Goal: Register for event/course: Sign up to attend an event or enroll in a course

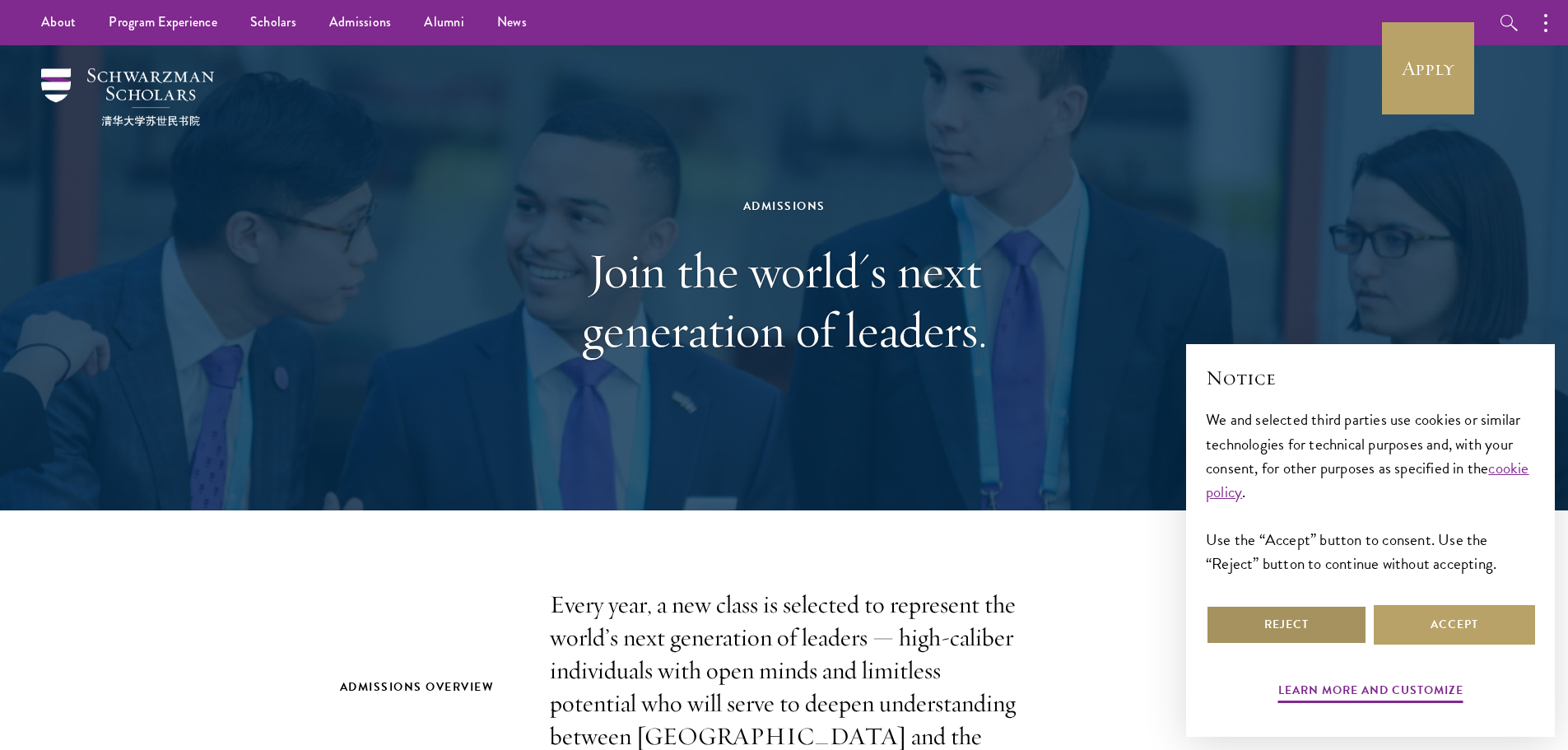
click at [1311, 615] on button "Reject" at bounding box center [1286, 624] width 161 height 40
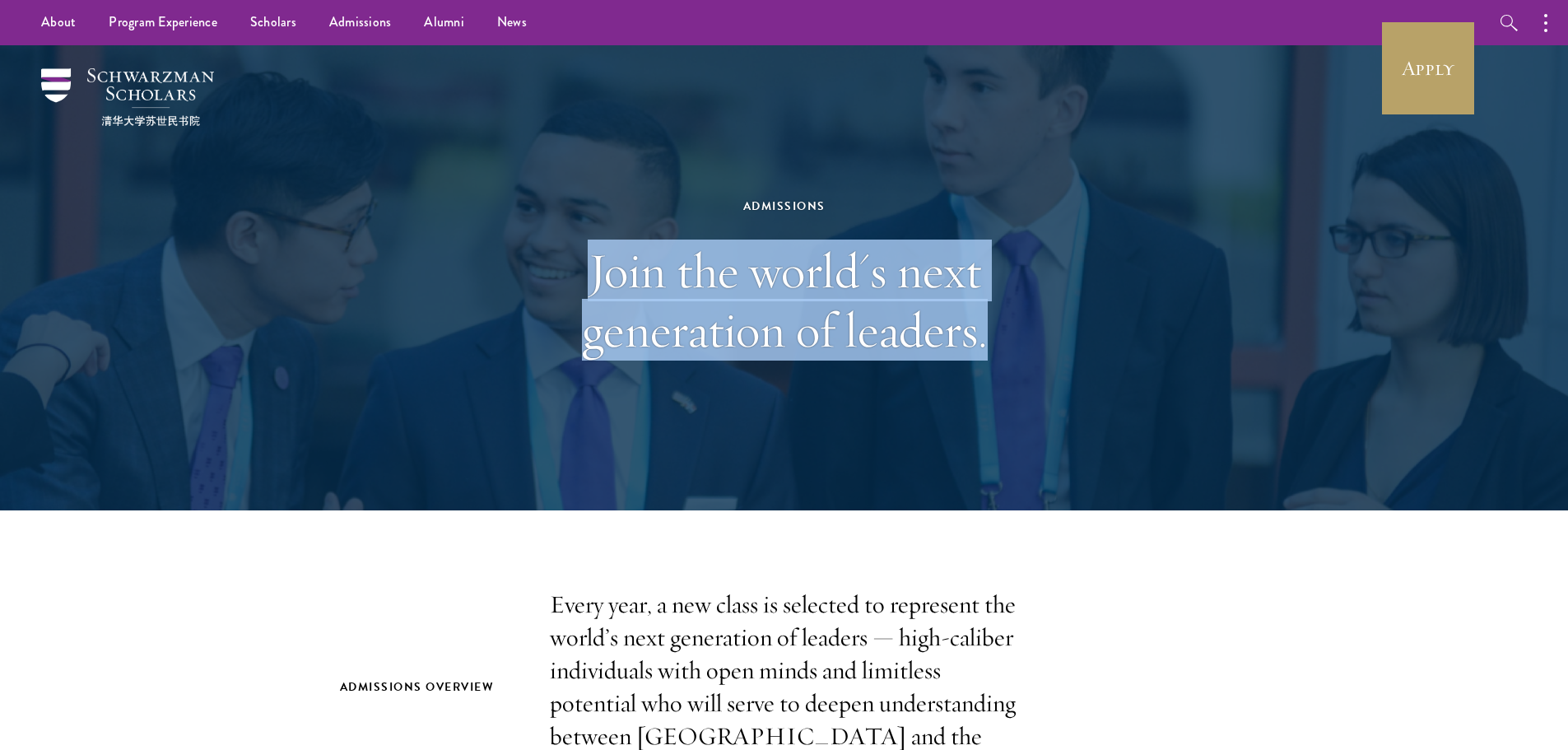
drag, startPoint x: 564, startPoint y: 278, endPoint x: 1363, endPoint y: 408, distance: 809.5
click at [1362, 408] on div "Admissions Join the world's next generation of leaders." at bounding box center [784, 277] width 1185 height 465
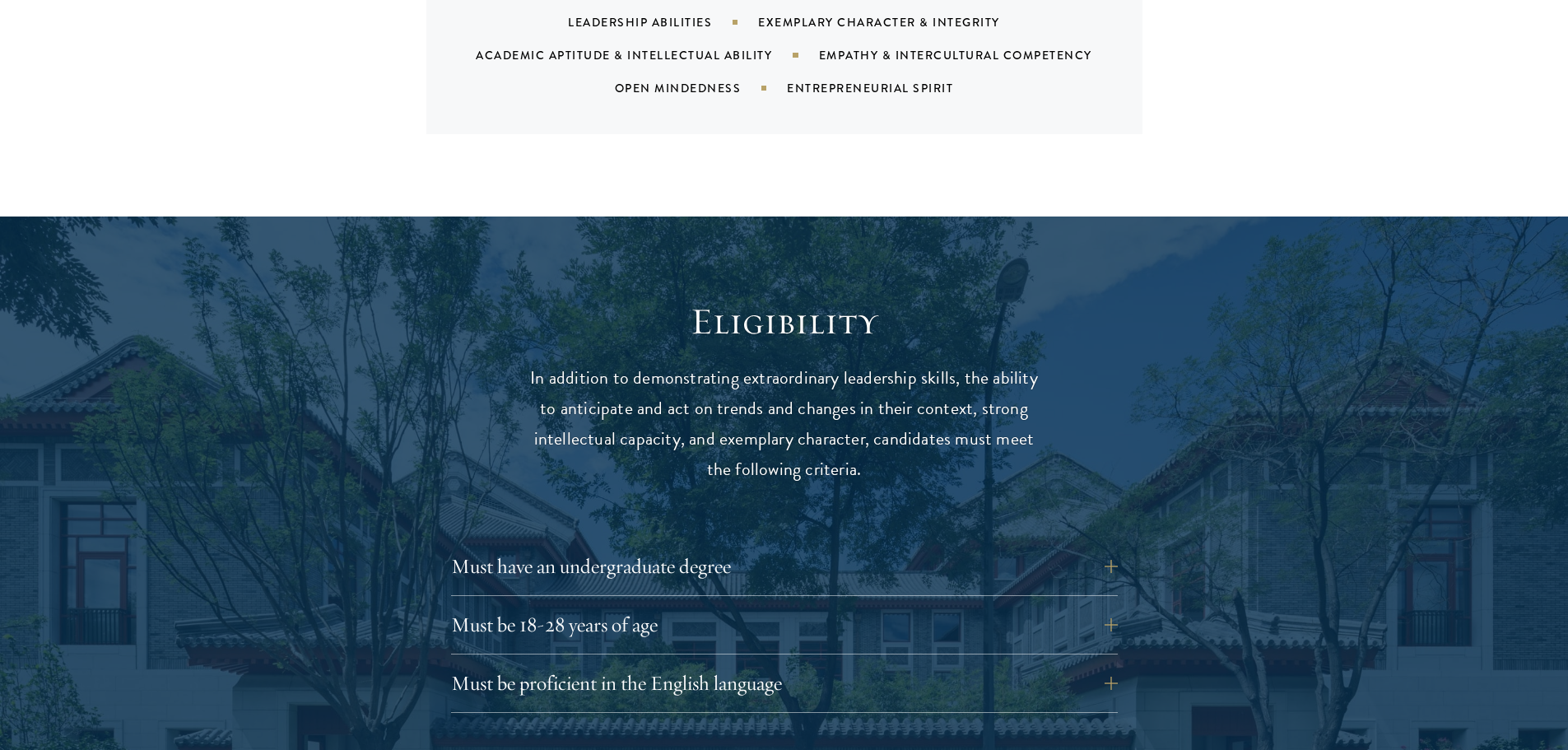
scroll to position [2057, 0]
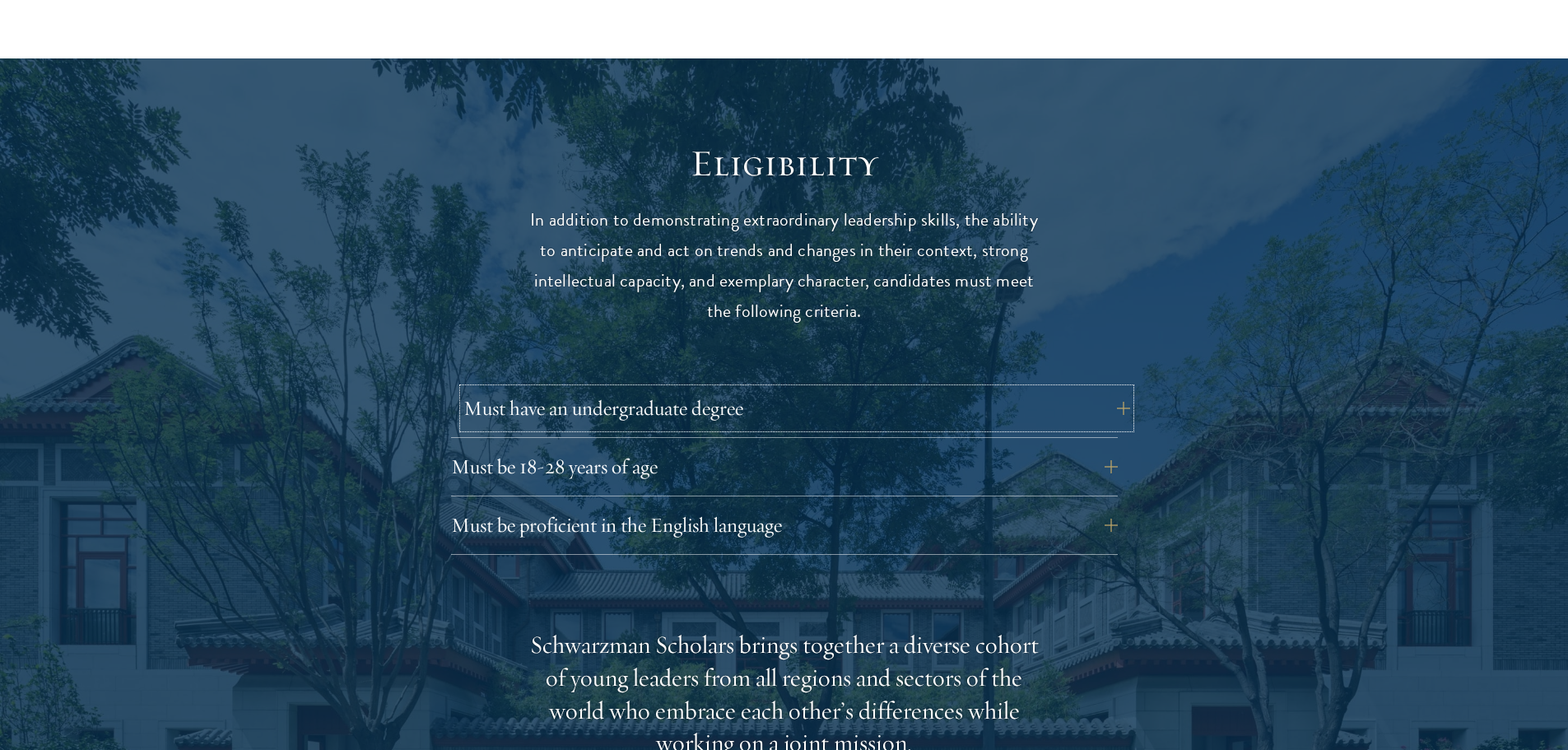
click at [995, 389] on button "Must have an undergraduate degree" at bounding box center [797, 408] width 667 height 40
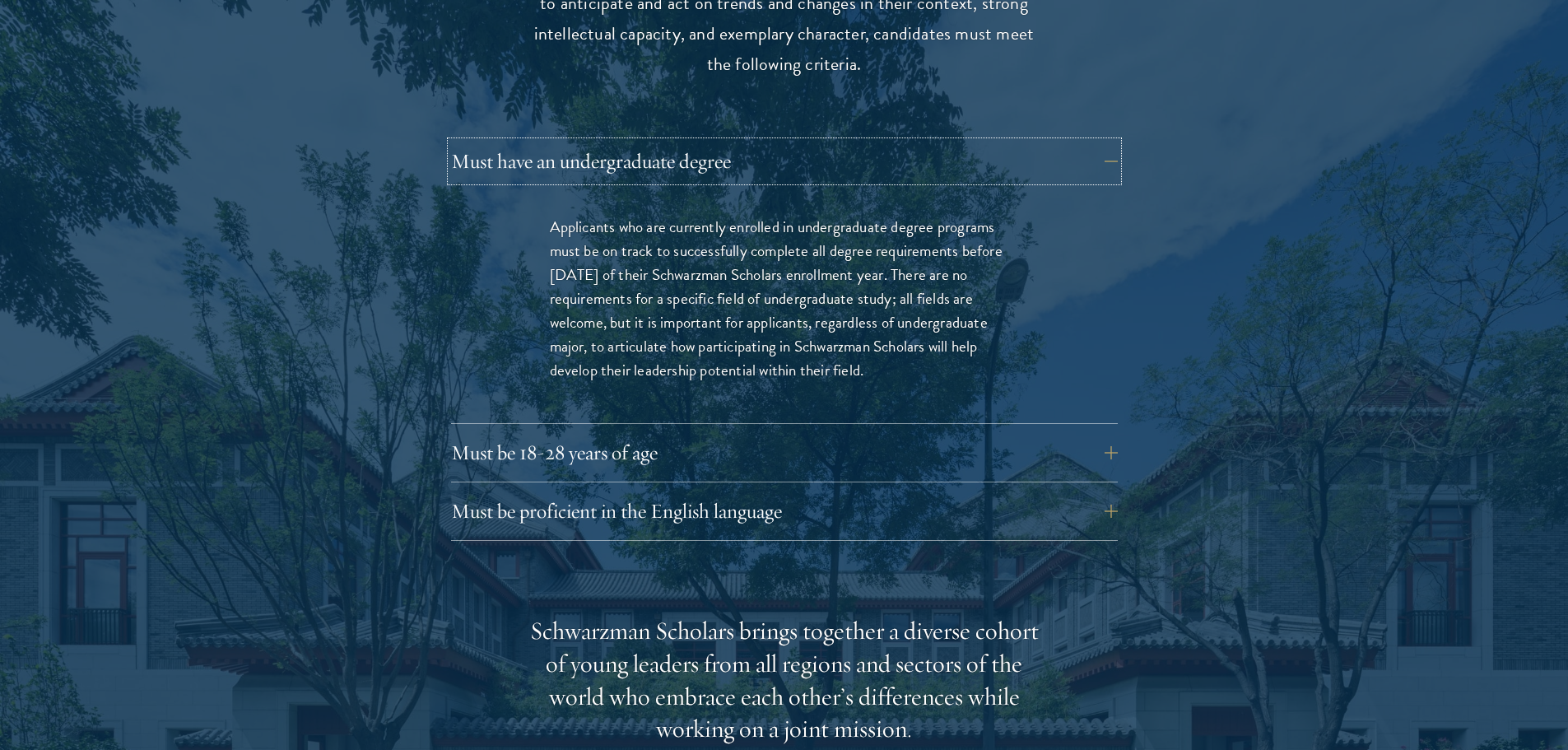
scroll to position [2387, 0]
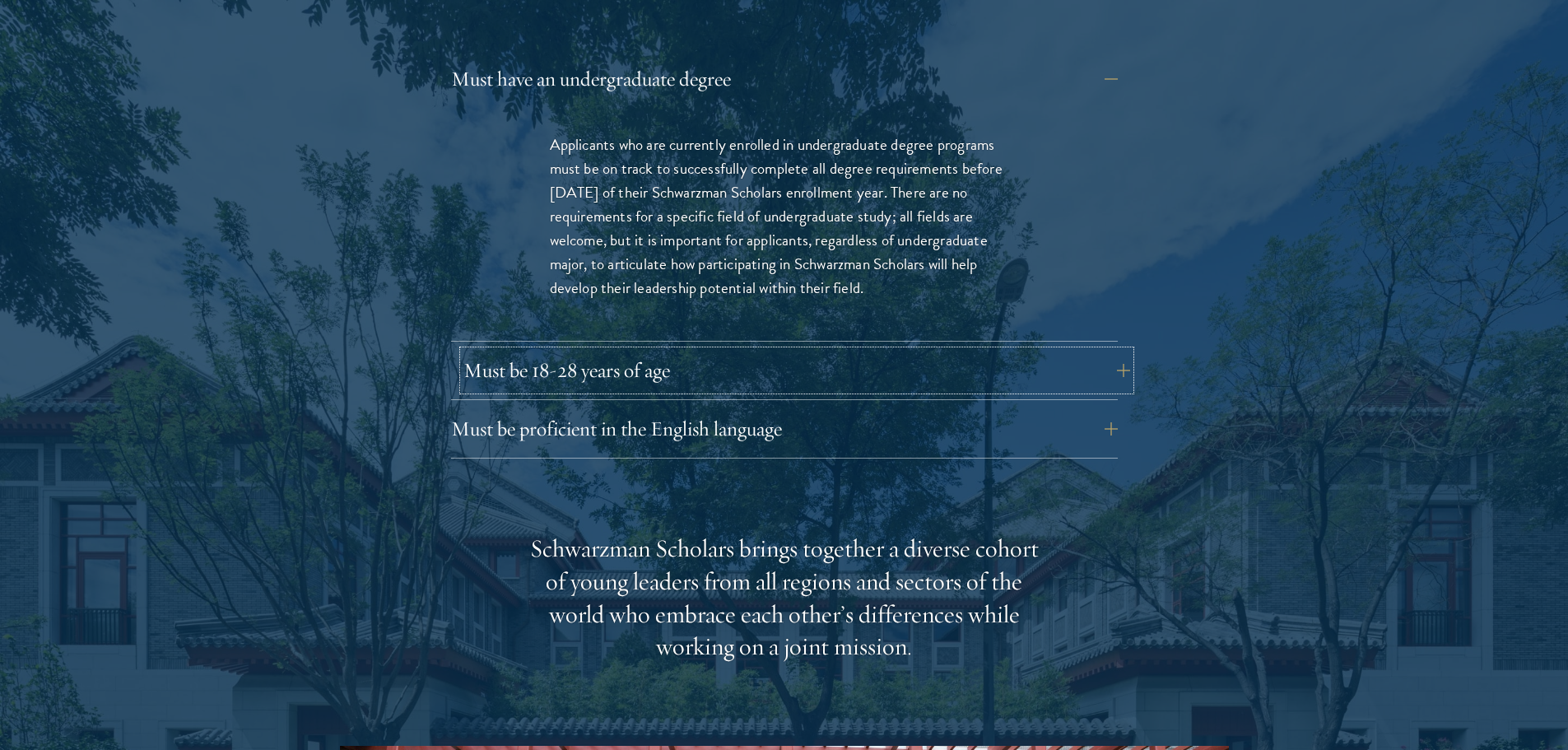
click at [768, 350] on button "Must be 18-28 years of age" at bounding box center [797, 370] width 667 height 40
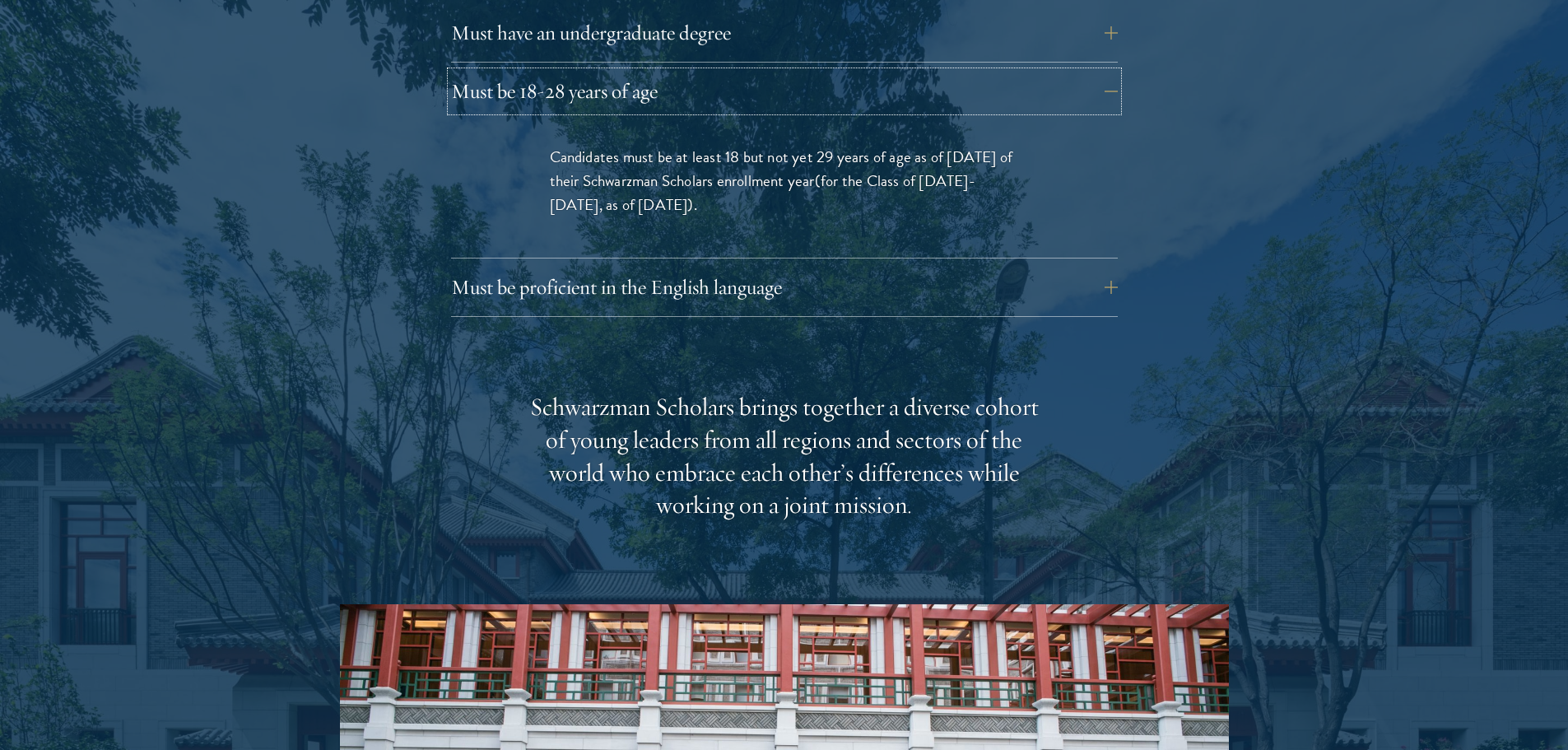
scroll to position [2469, 0]
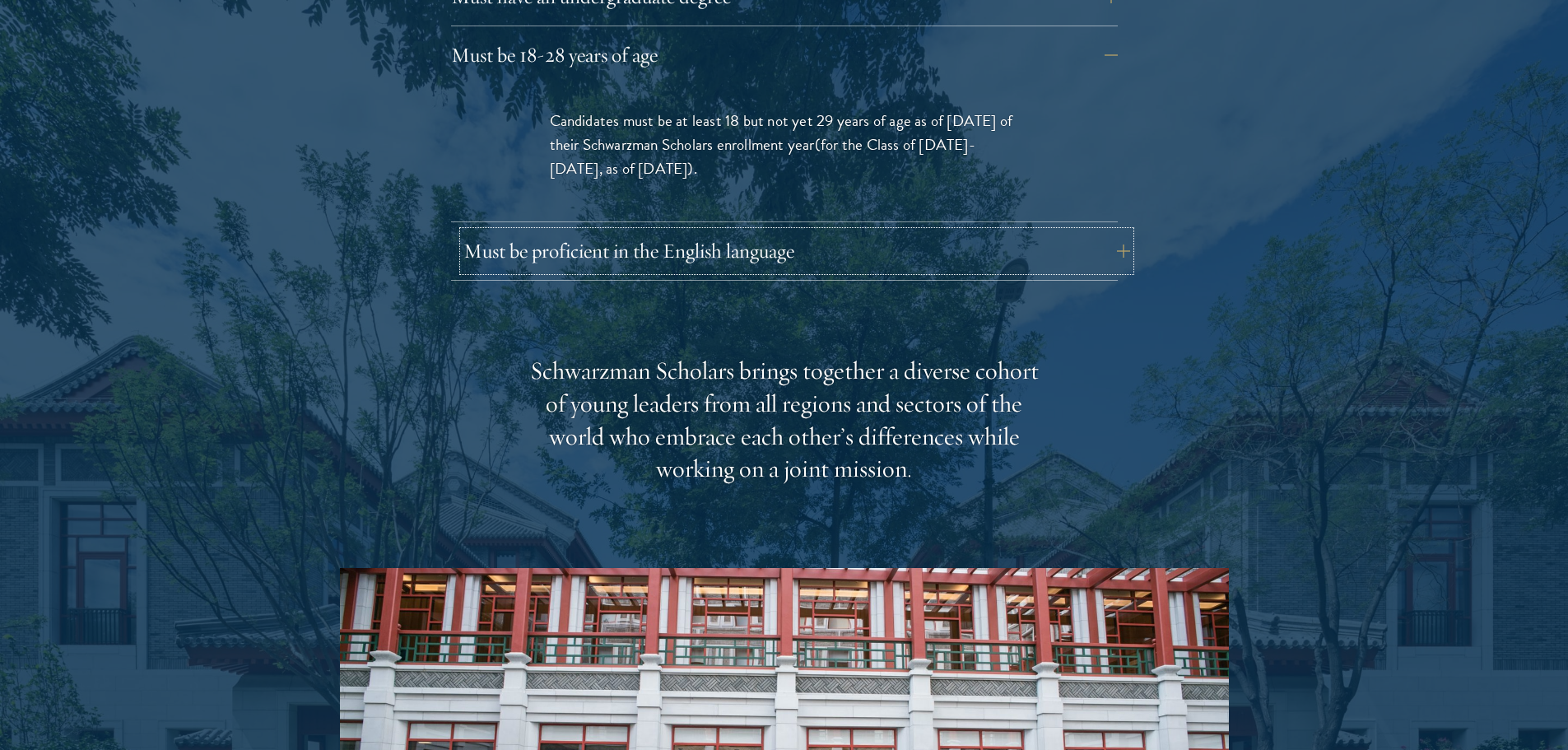
click at [780, 232] on button "Must be proficient in the English language" at bounding box center [797, 251] width 667 height 40
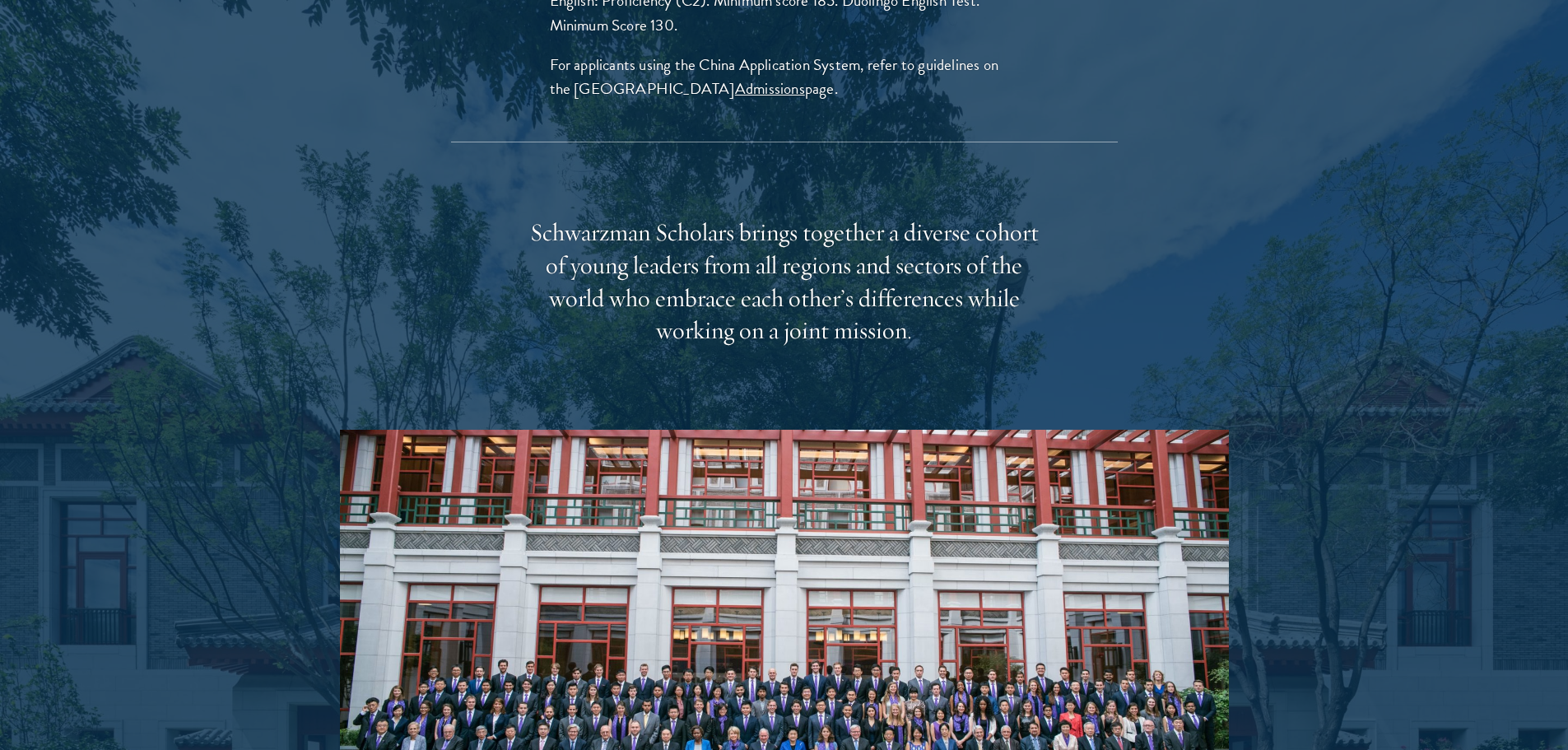
scroll to position [3210, 0]
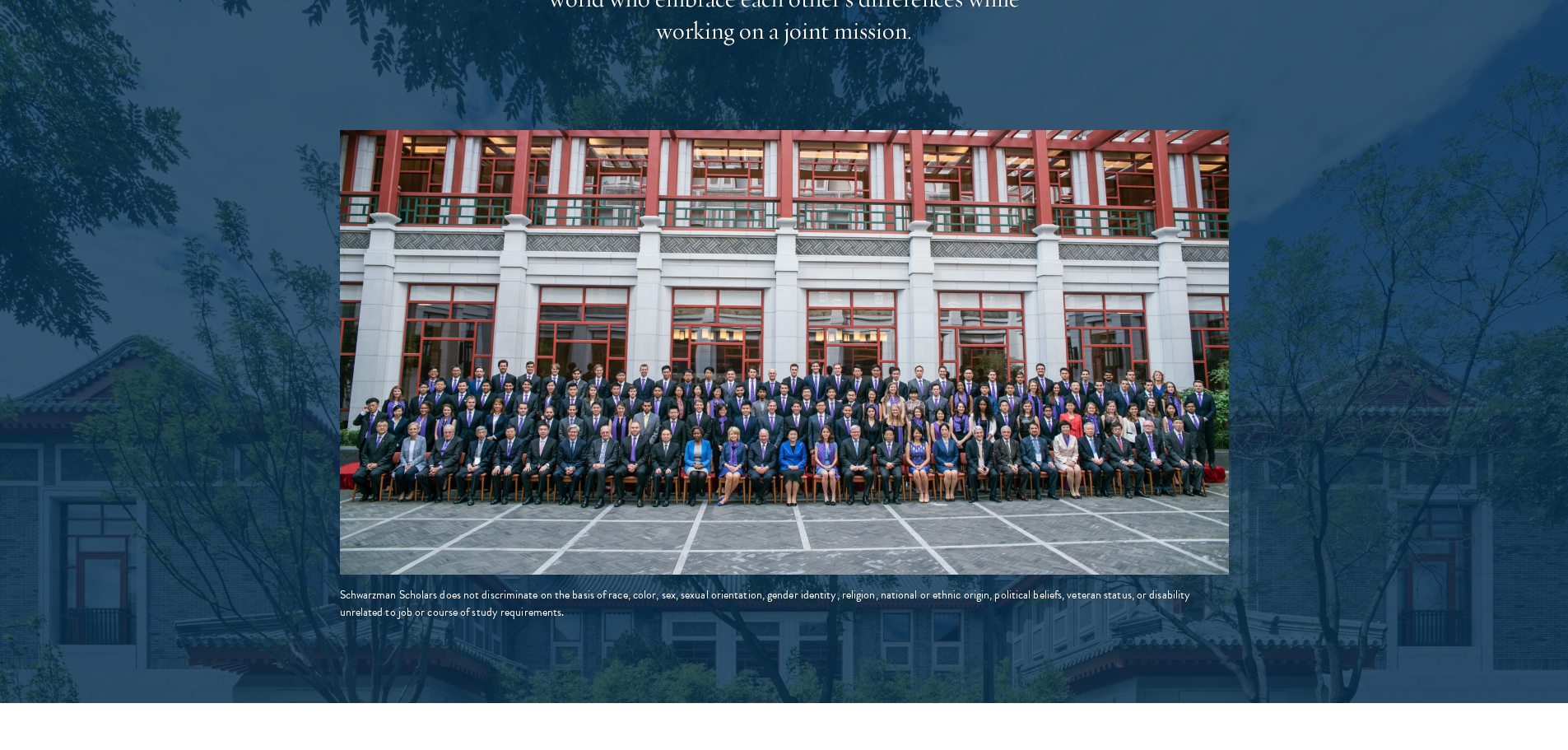
click at [675, 396] on img at bounding box center [785, 352] width 889 height 445
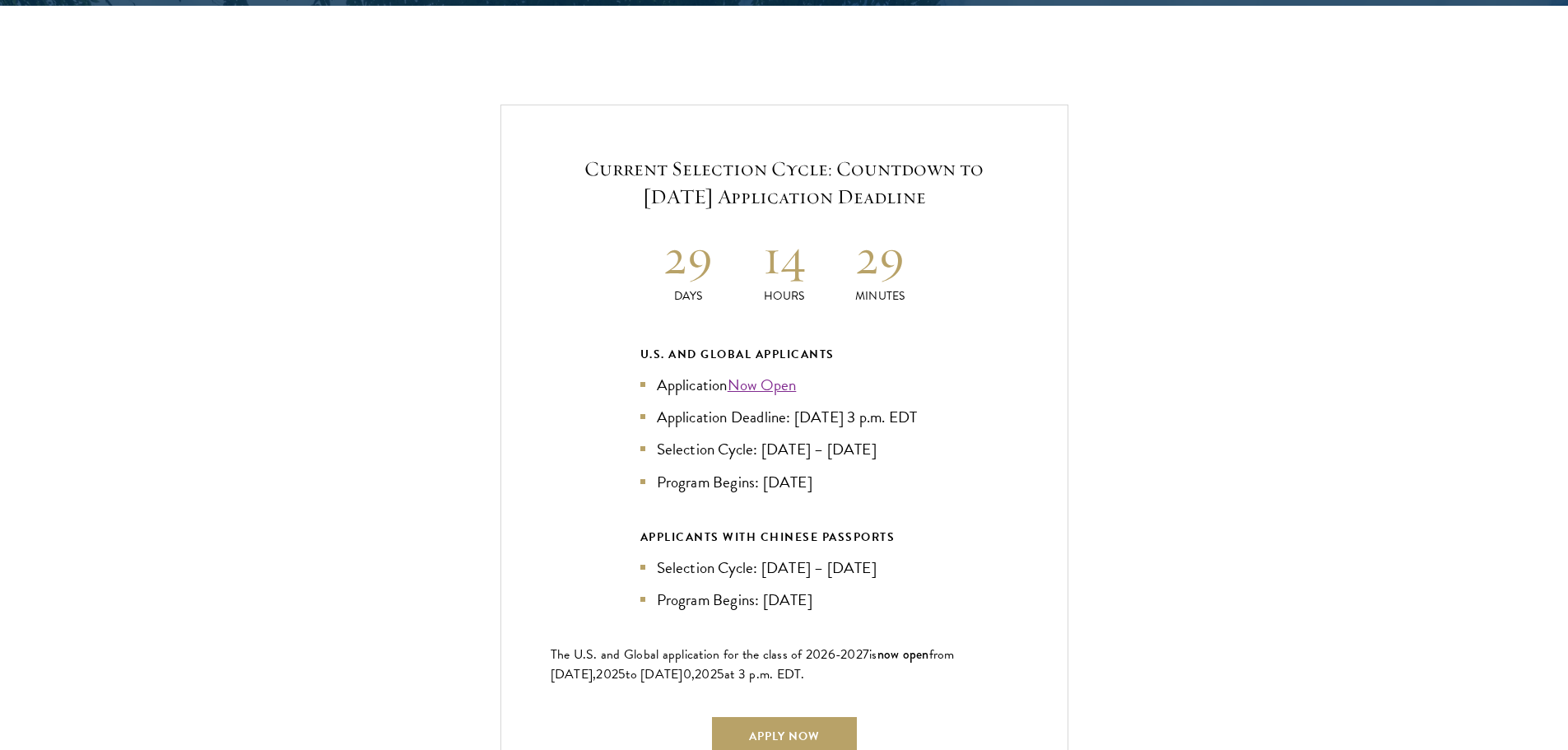
scroll to position [4033, 0]
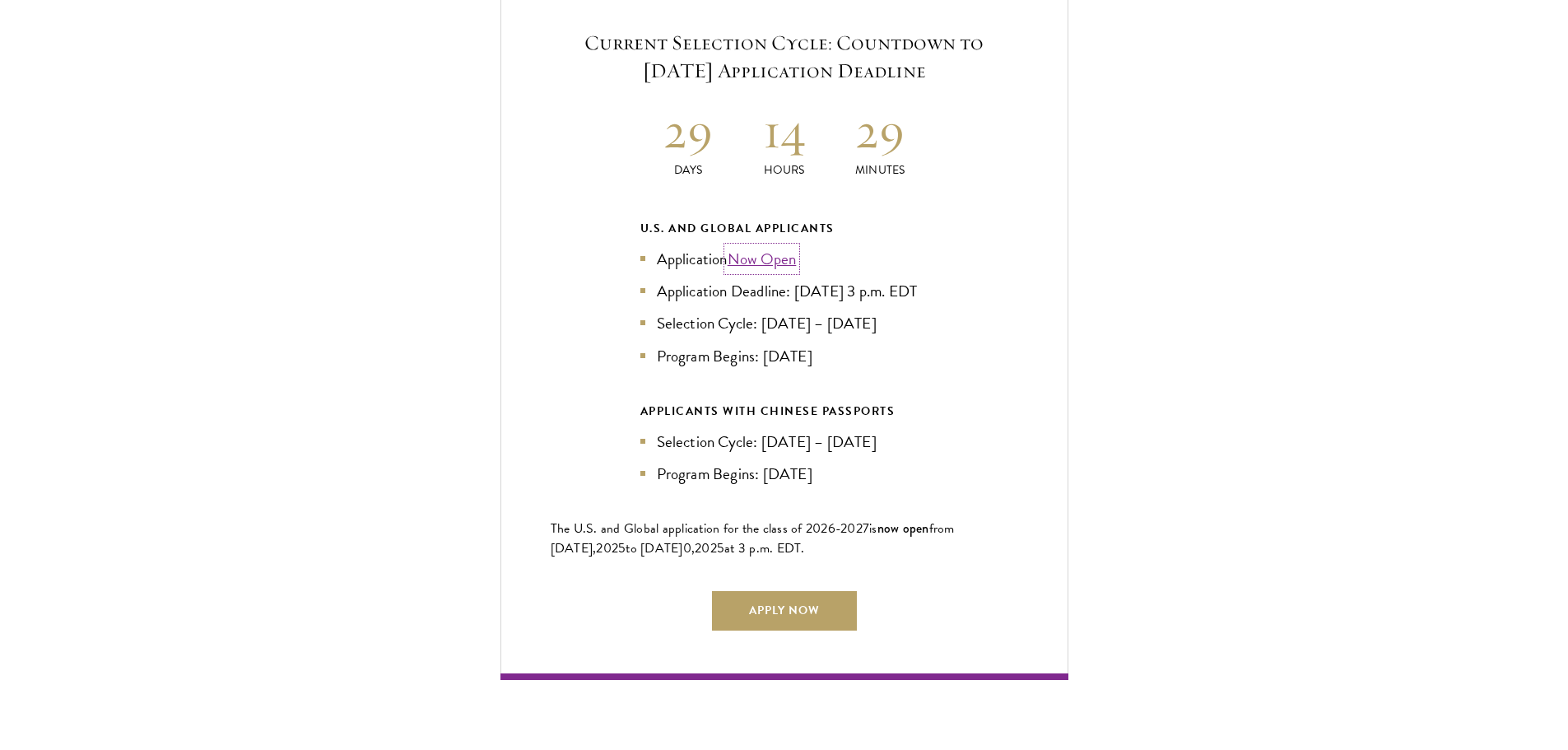
click at [770, 247] on link "Now Open" at bounding box center [762, 259] width 69 height 24
click at [819, 591] on link "Apply Now" at bounding box center [784, 611] width 145 height 40
